Goal: Task Accomplishment & Management: Use online tool/utility

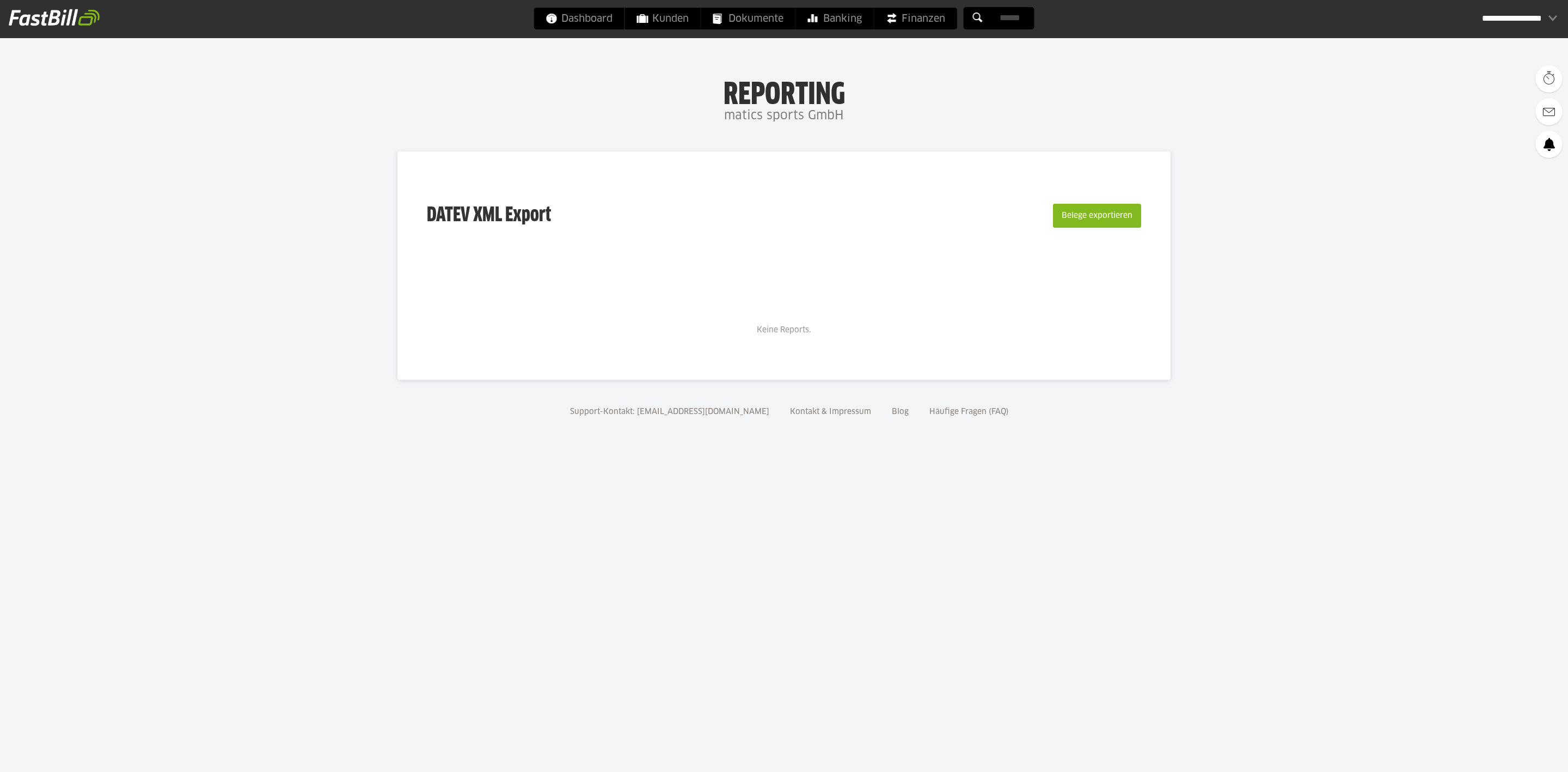
click at [1123, 205] on button "Belege exportieren" at bounding box center [1097, 215] width 88 height 24
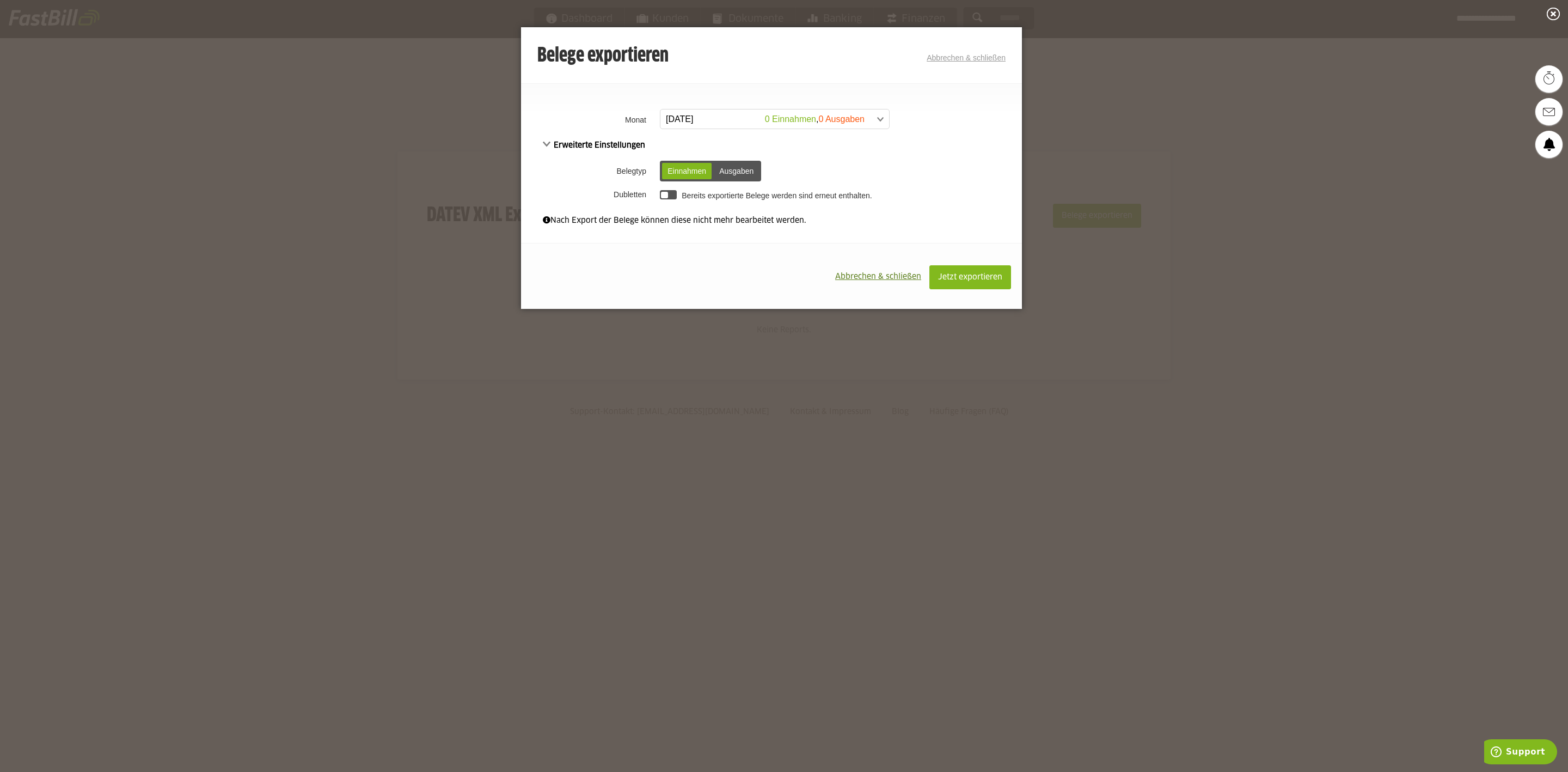
click at [797, 119] on span at bounding box center [769, 119] width 229 height 20
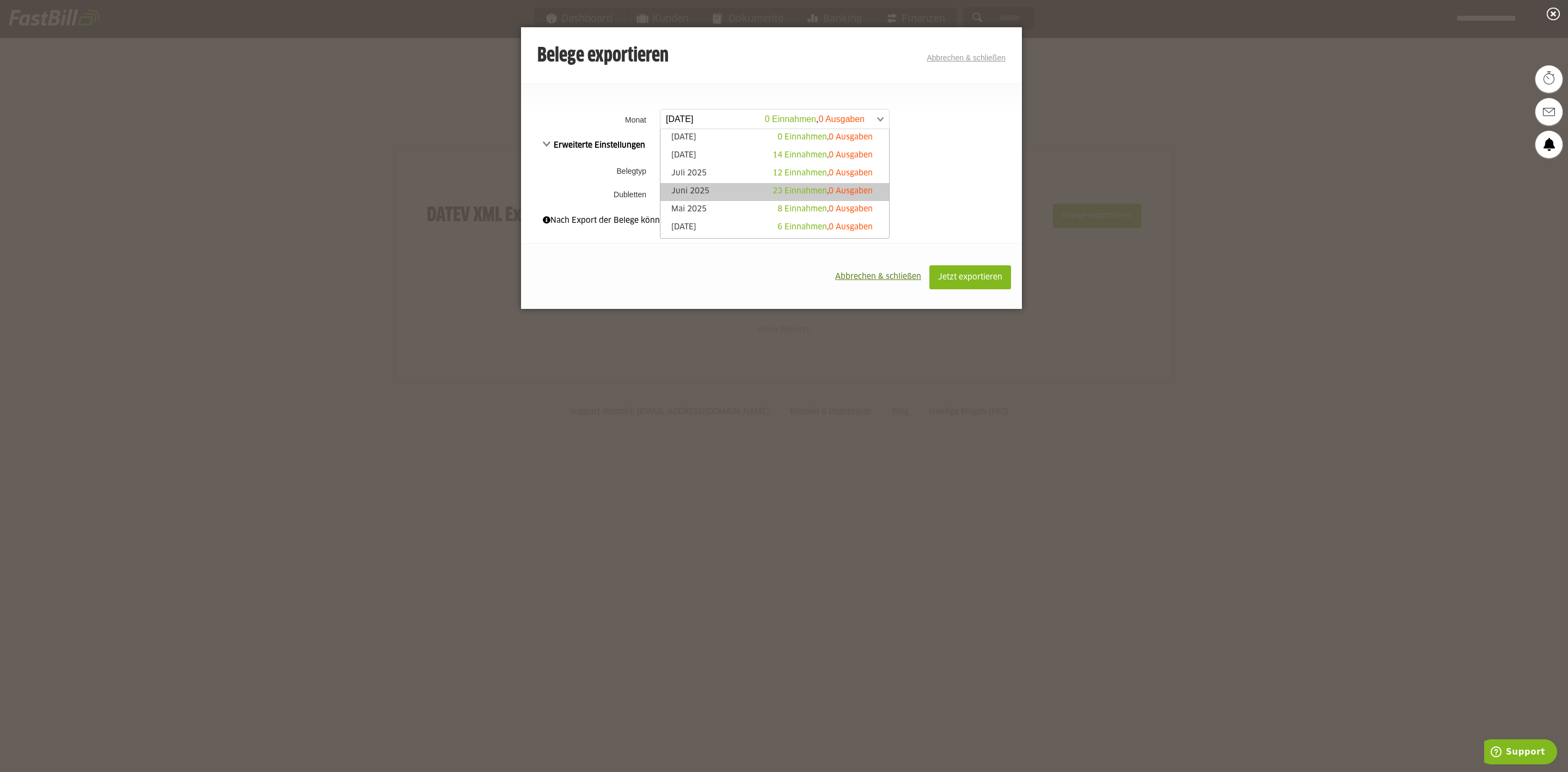
click at [707, 186] on link "Juni 2025 23 Einnahmen , 0 Ausgaben" at bounding box center [775, 192] width 218 height 12
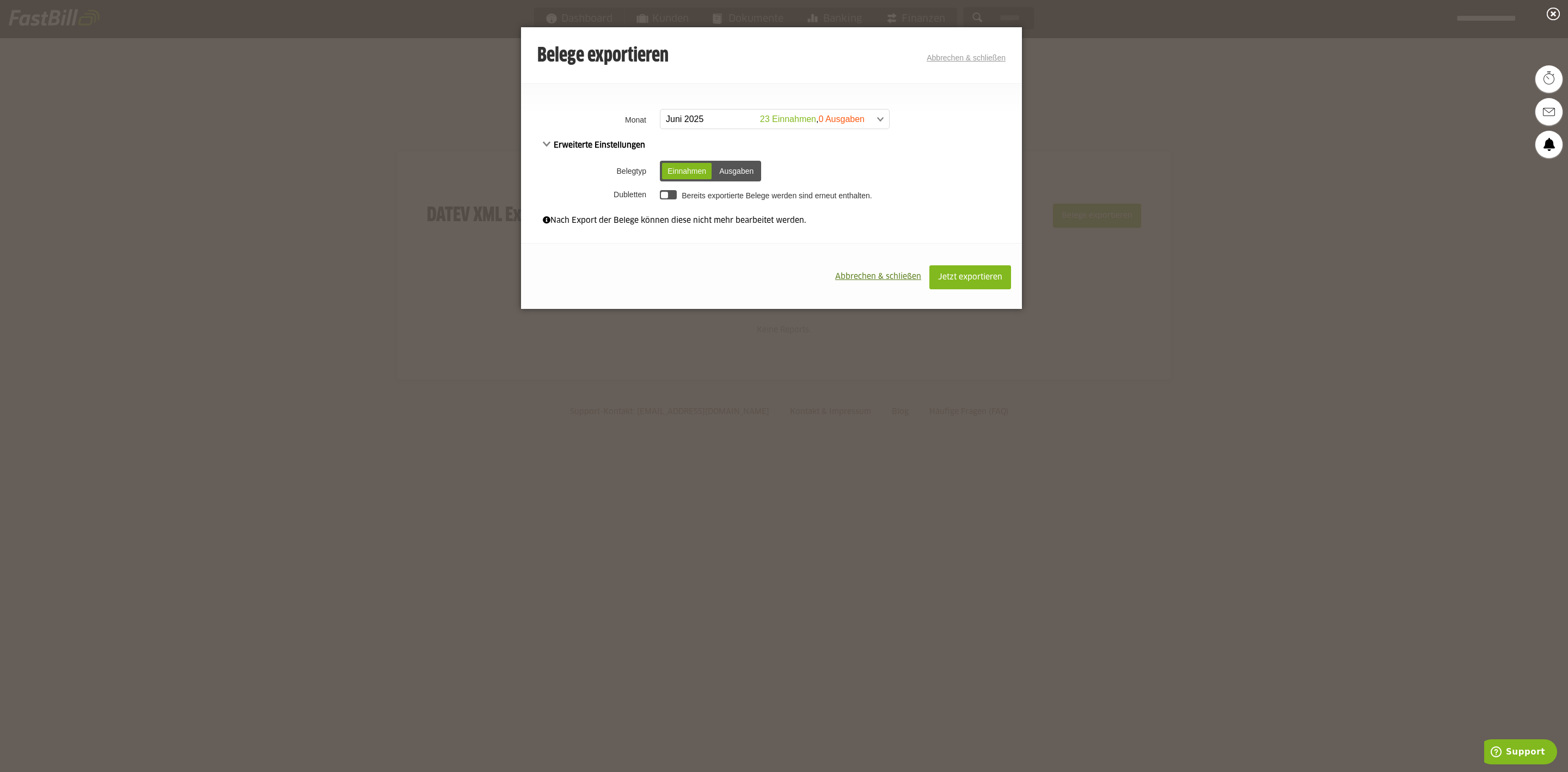
click at [743, 167] on div "Ausgaben" at bounding box center [737, 170] width 45 height 16
click at [692, 167] on div "Einnahmen" at bounding box center [687, 170] width 49 height 16
click at [864, 118] on span at bounding box center [769, 119] width 229 height 20
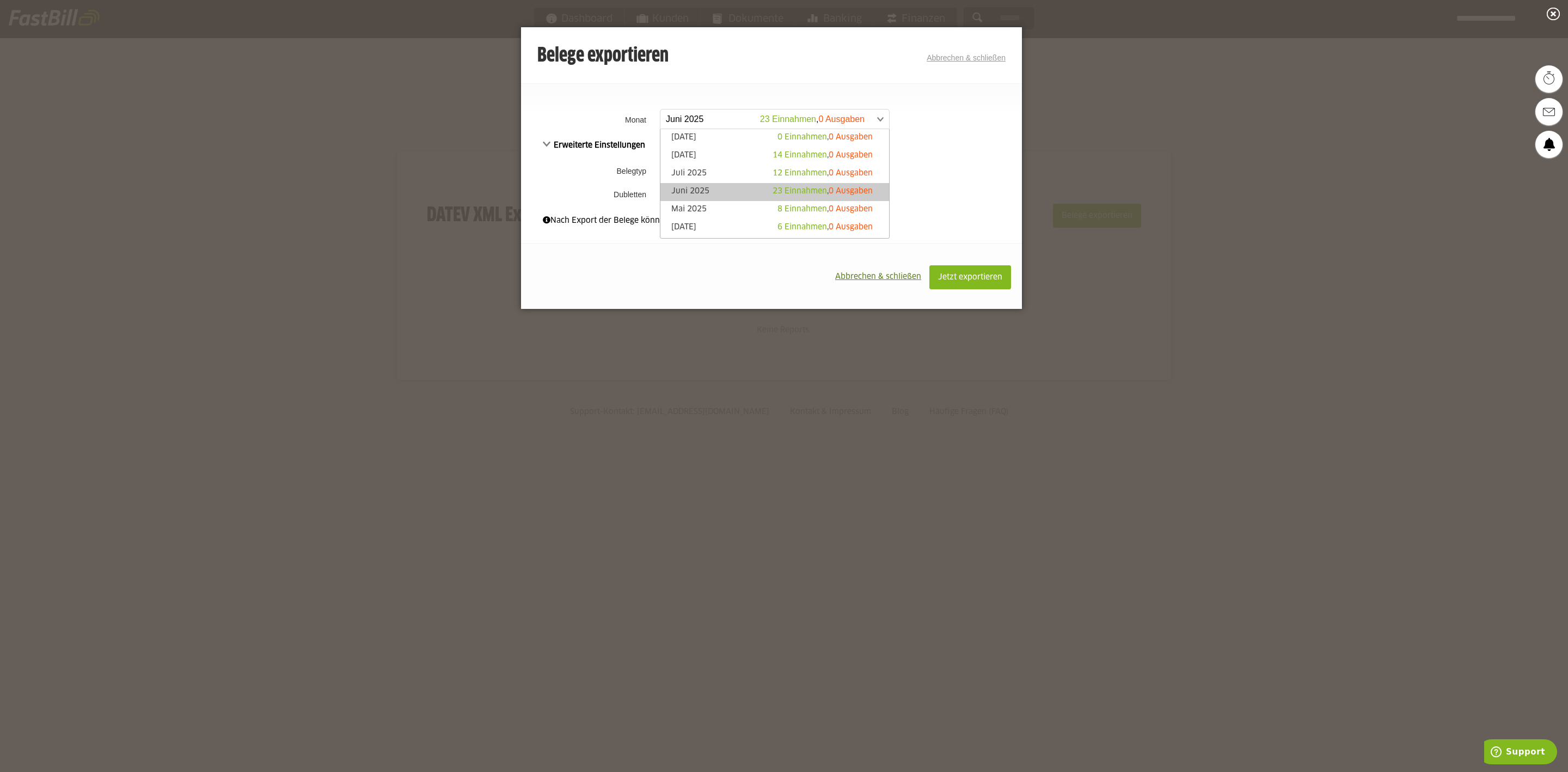
click at [962, 105] on fieldset "**********" at bounding box center [772, 155] width 501 height 144
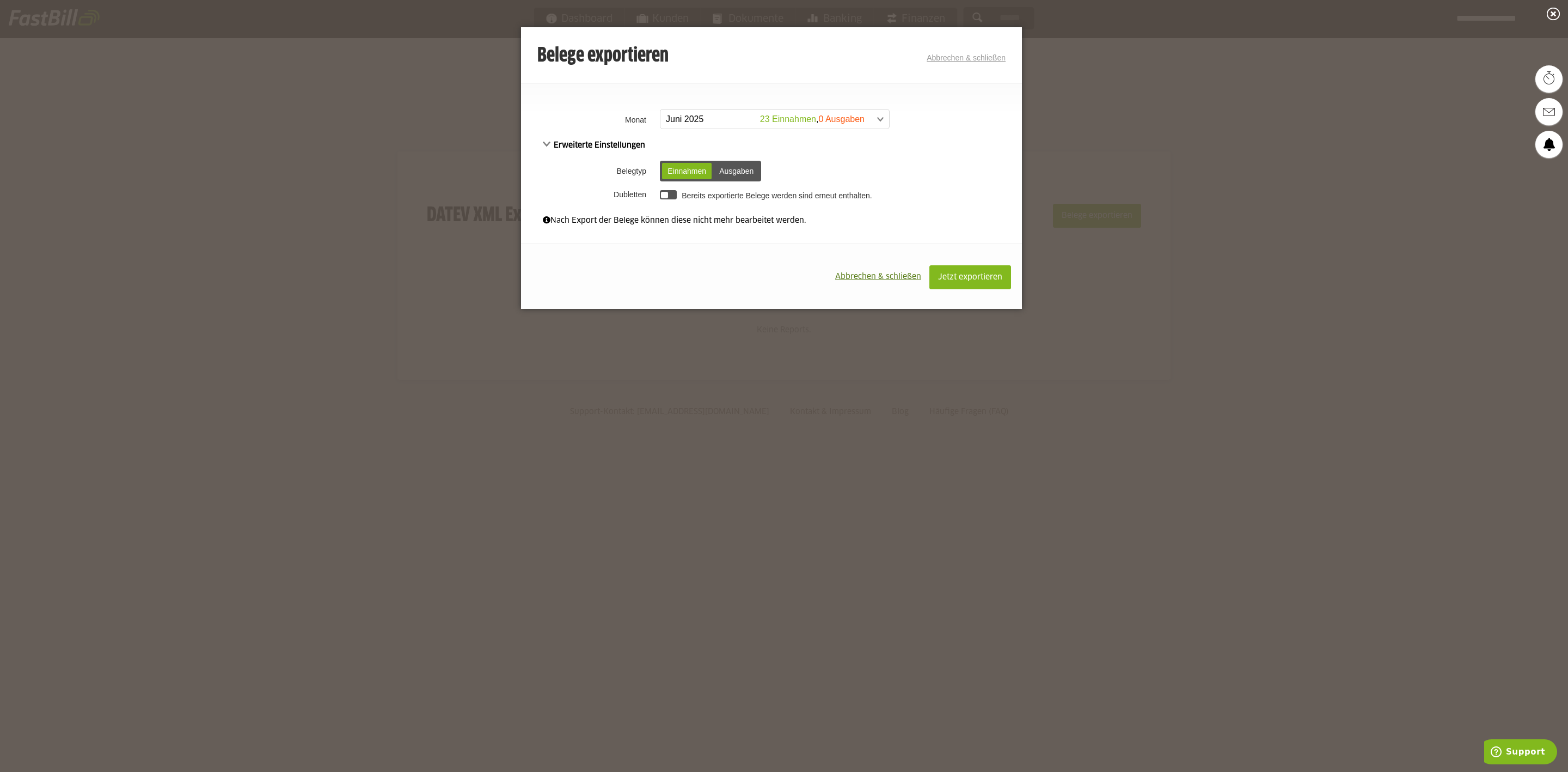
click at [963, 63] on div "Belege exportieren Abbrechen & schließen" at bounding box center [772, 56] width 469 height 22
click at [968, 51] on div "Belege exportieren Abbrechen & schließen" at bounding box center [772, 56] width 469 height 22
click at [965, 56] on link "Abbrechen & schließen" at bounding box center [966, 57] width 79 height 9
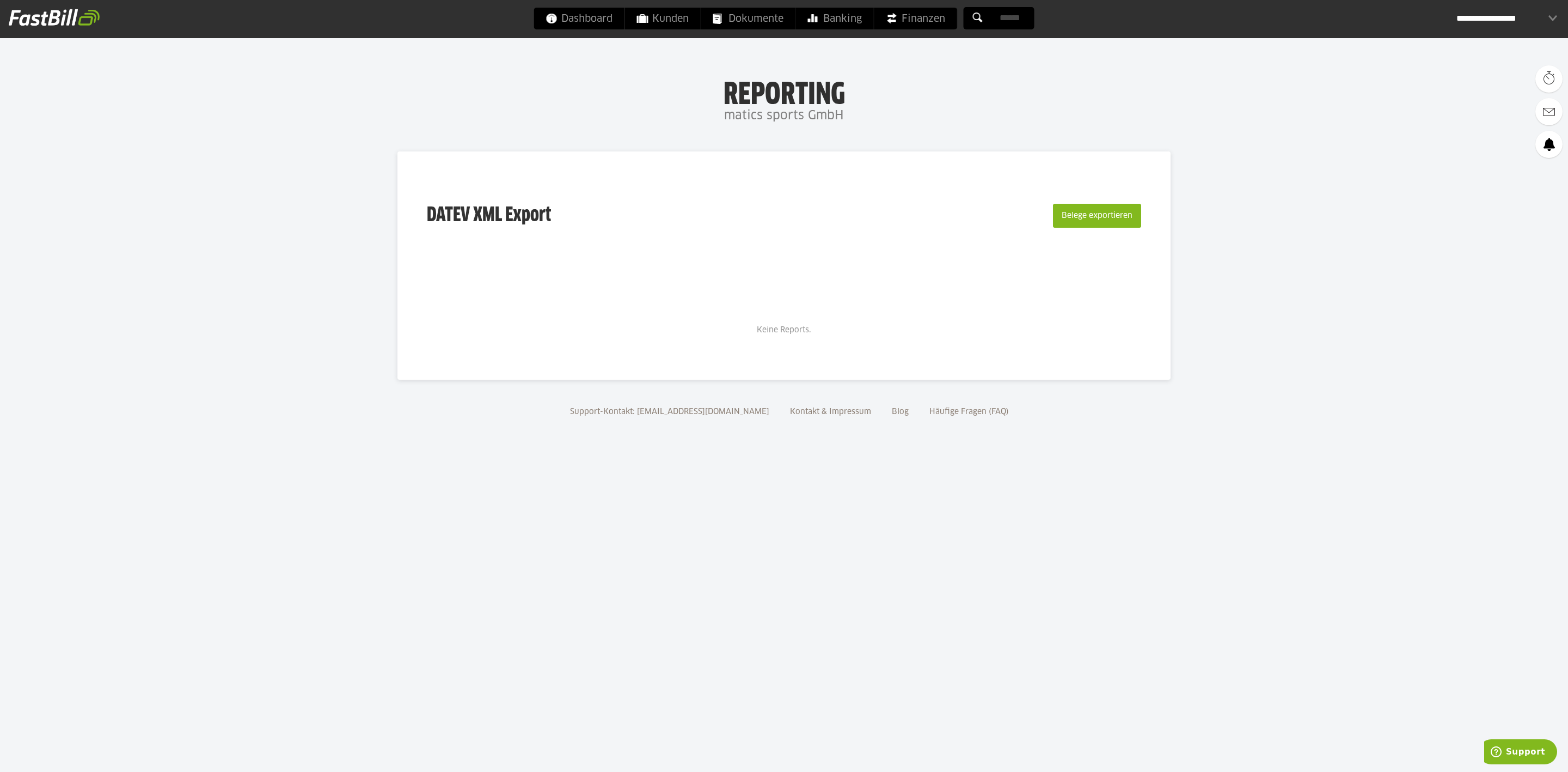
click at [1534, 15] on div "**********" at bounding box center [1507, 18] width 101 height 22
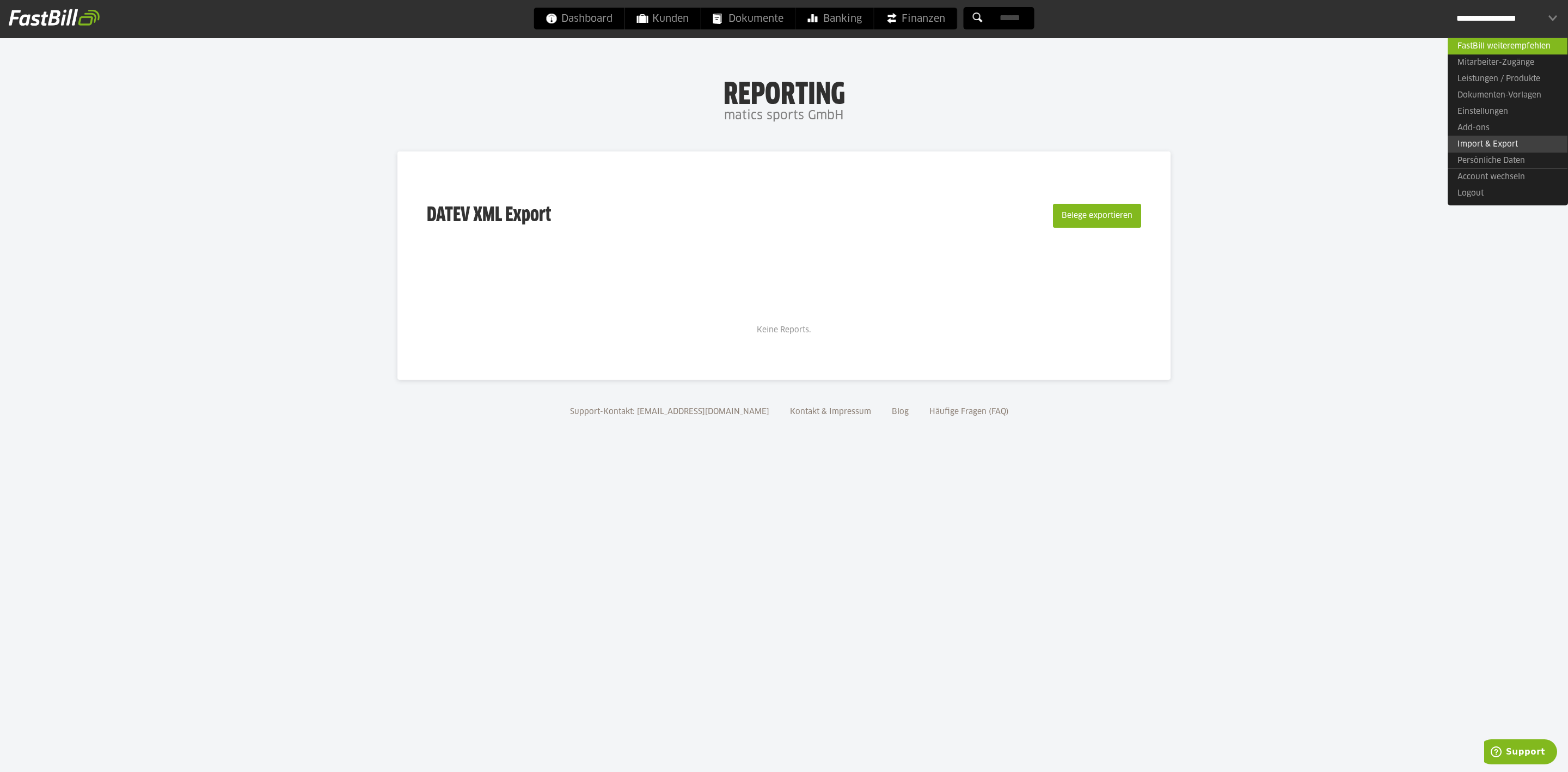
click at [1493, 146] on link "Import & Export" at bounding box center [1507, 144] width 120 height 17
